Goal: Find specific fact: Find contact information

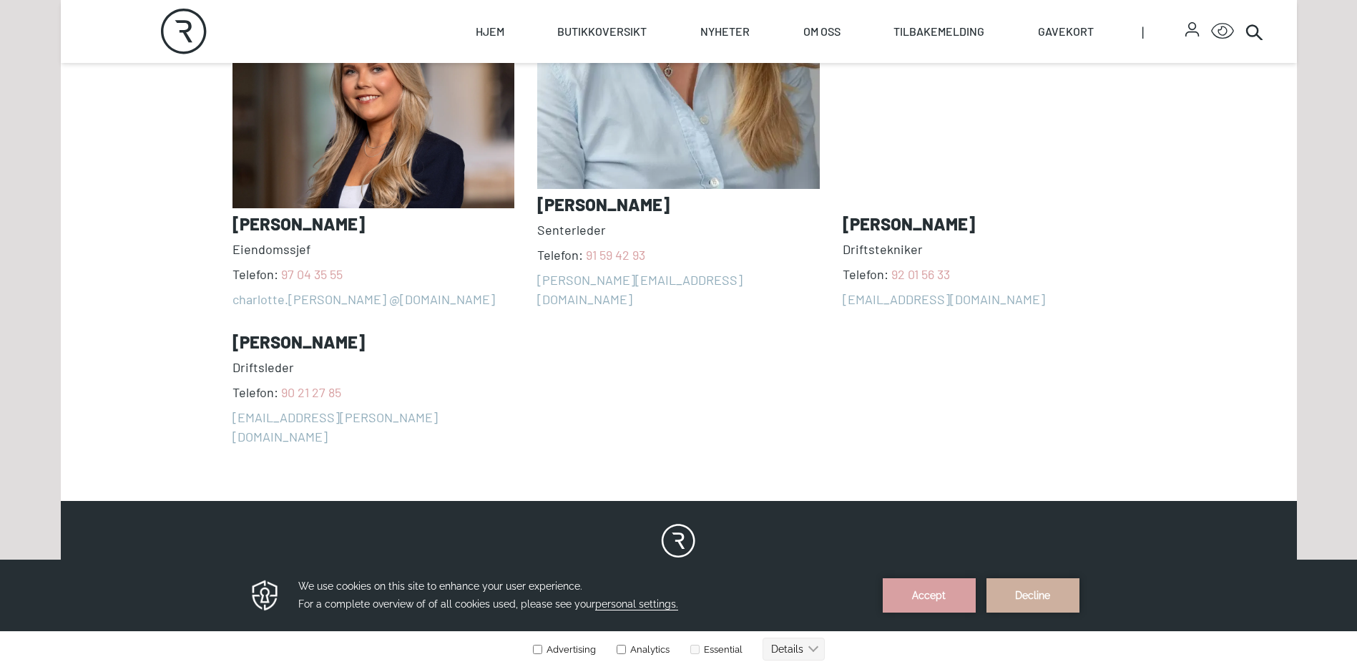
scroll to position [1574, 0]
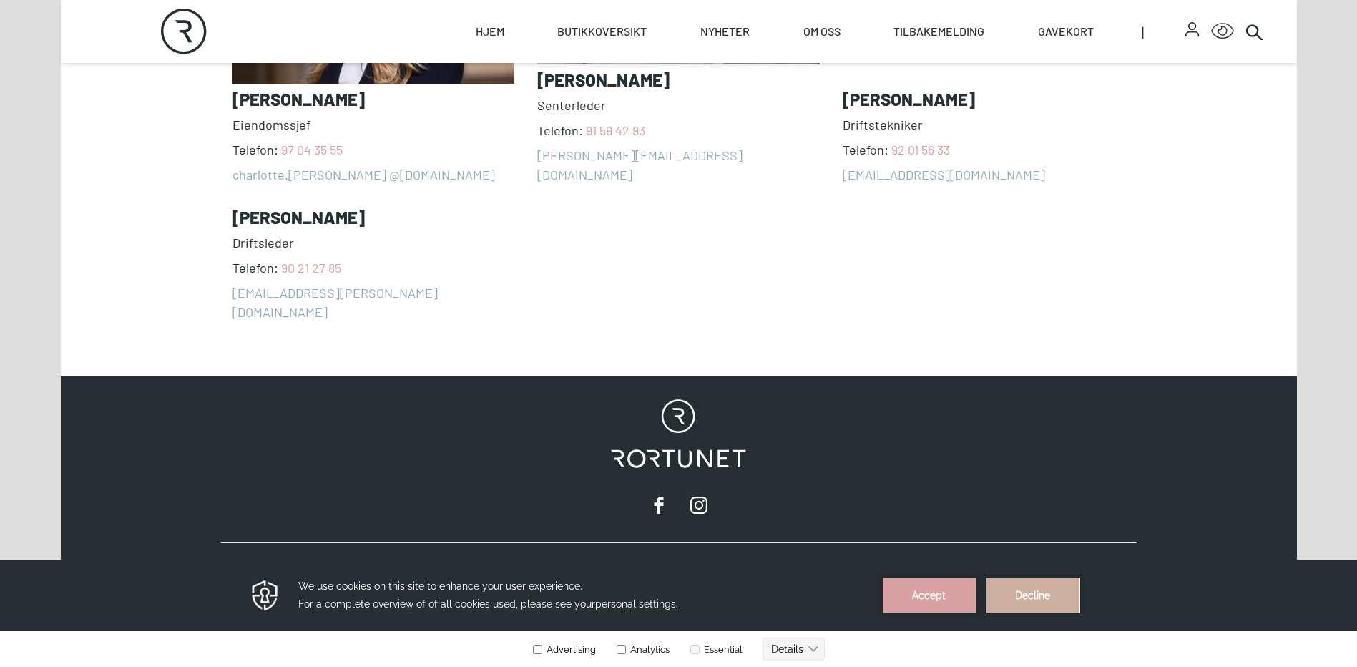
drag, startPoint x: 1053, startPoint y: 592, endPoint x: 1054, endPoint y: 1149, distance: 556.6
click at [1053, 592] on button "Decline" at bounding box center [1033, 595] width 93 height 34
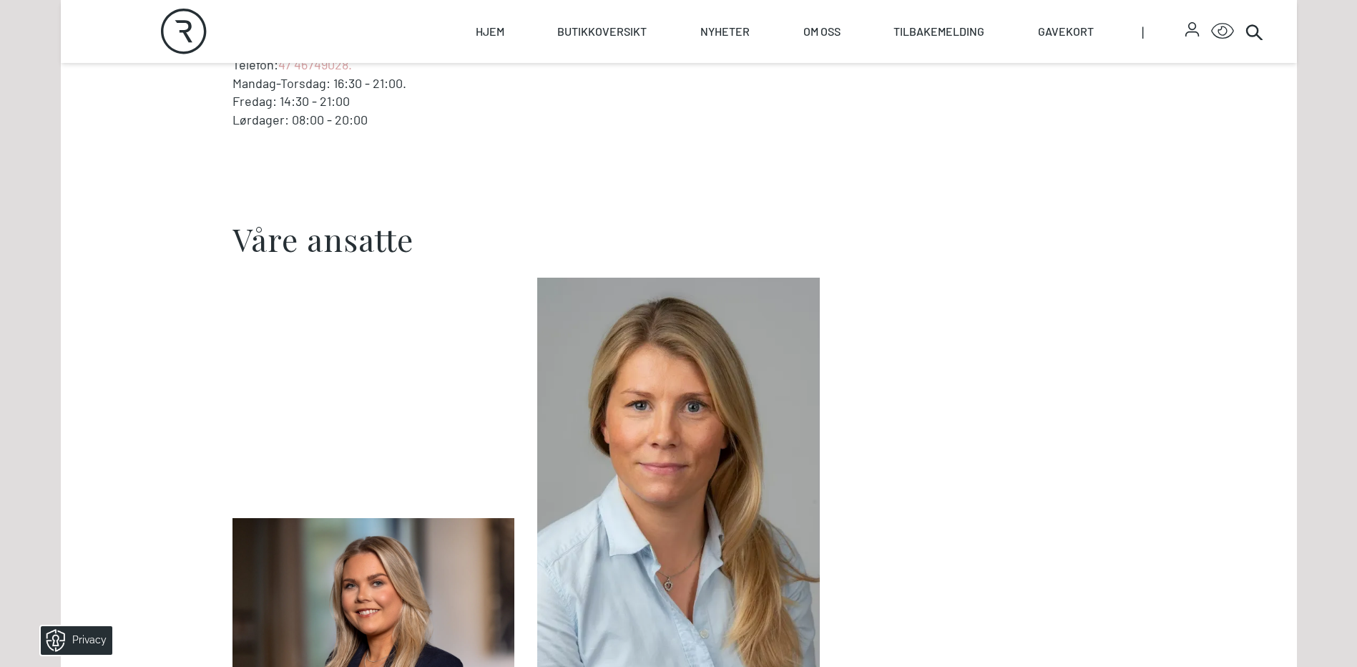
scroll to position [930, 0]
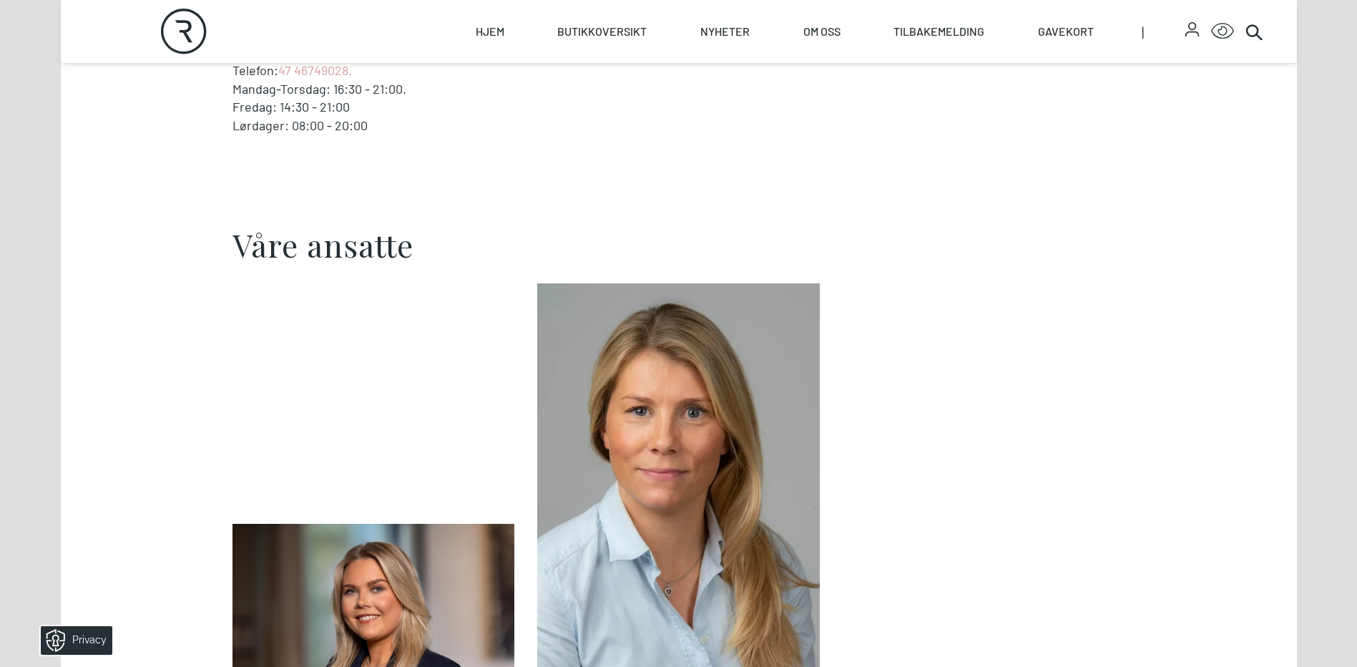
click at [190, 18] on icon "Rortunet" at bounding box center [184, 32] width 46 height 46
select select "NO"
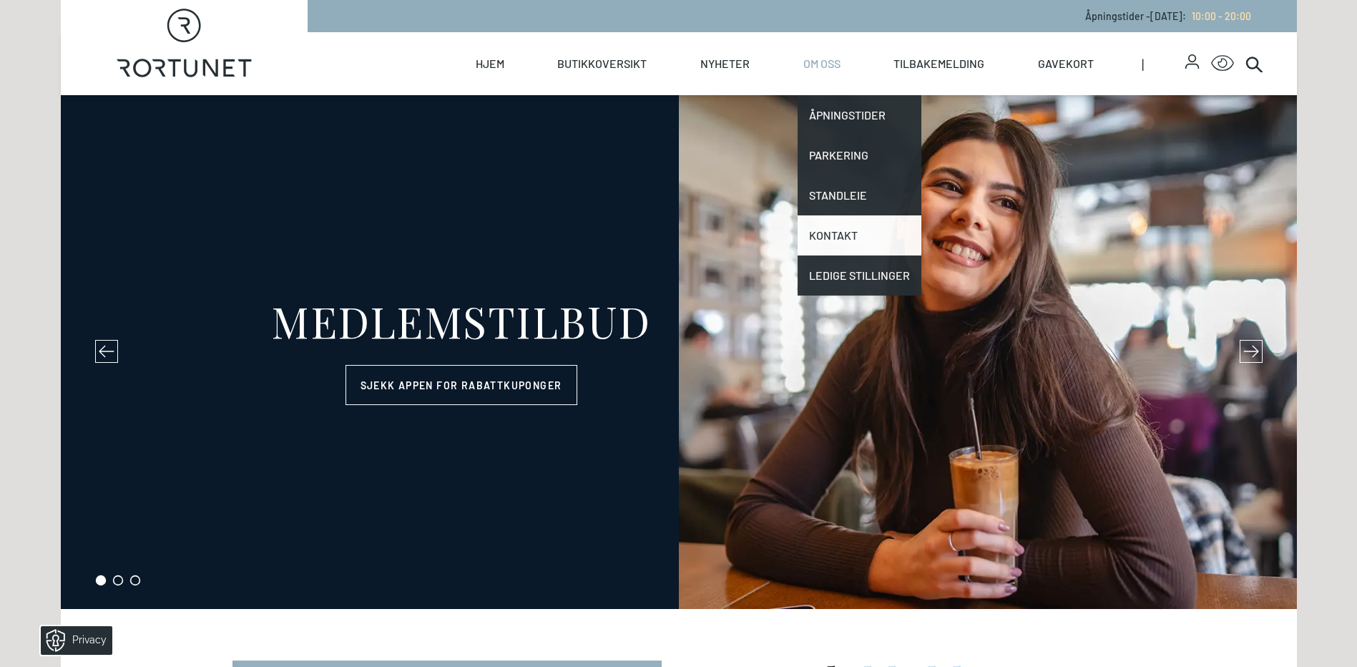
click at [857, 228] on link "Kontakt" at bounding box center [860, 235] width 124 height 40
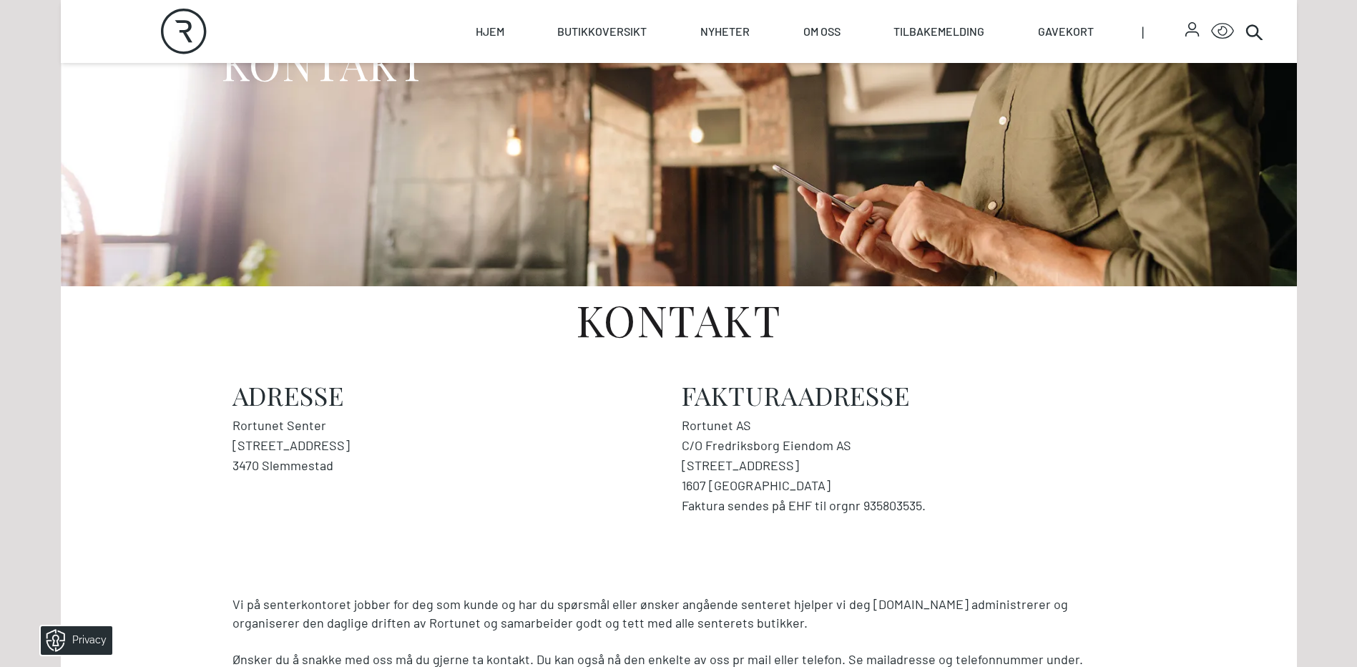
scroll to position [215, 0]
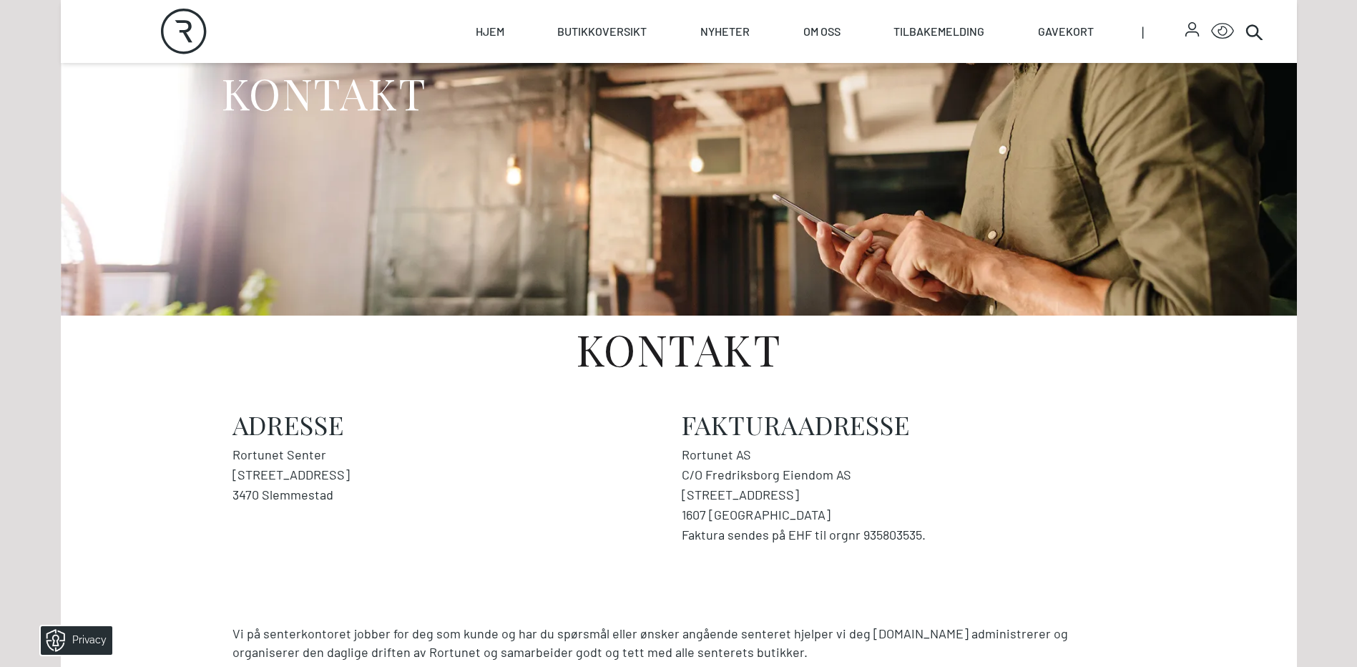
click at [276, 476] on address "Rortunet Senter [STREET_ADDRESS]" at bounding box center [455, 474] width 444 height 60
copy address "[STREET_ADDRESS]"
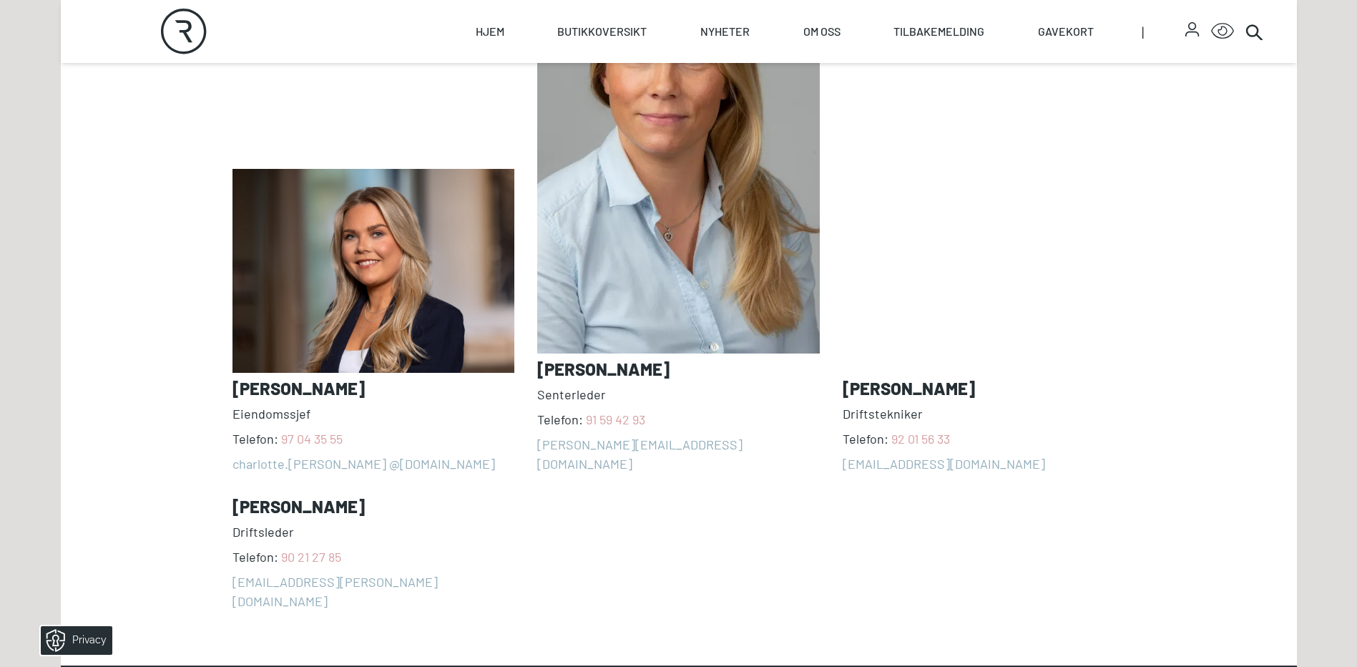
scroll to position [1288, 0]
